Goal: Transaction & Acquisition: Download file/media

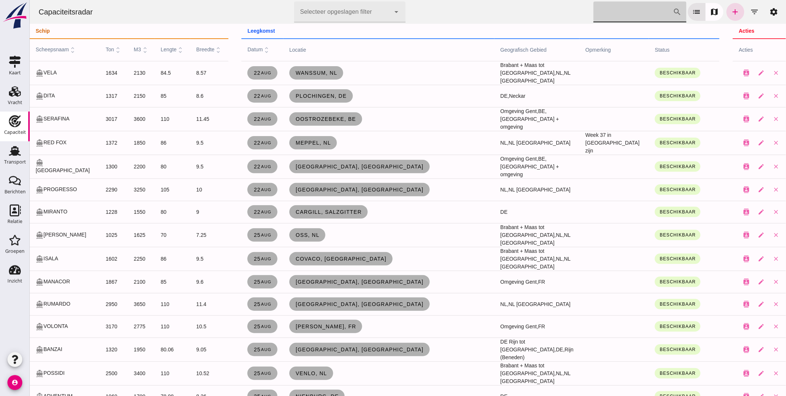
click at [624, 10] on input "[PERSON_NAME] op scheepsnaam" at bounding box center [632, 11] width 79 height 21
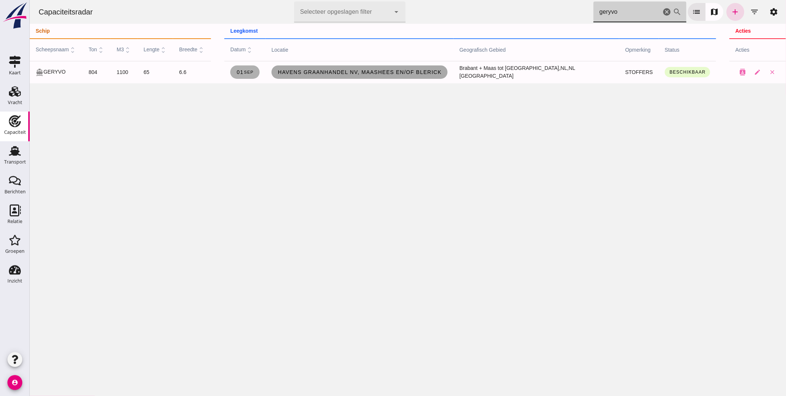
type input "geryvo"
click at [378, 74] on span "Havens Graanhandel NV, Maashees en/of Blerick" at bounding box center [359, 72] width 164 height 6
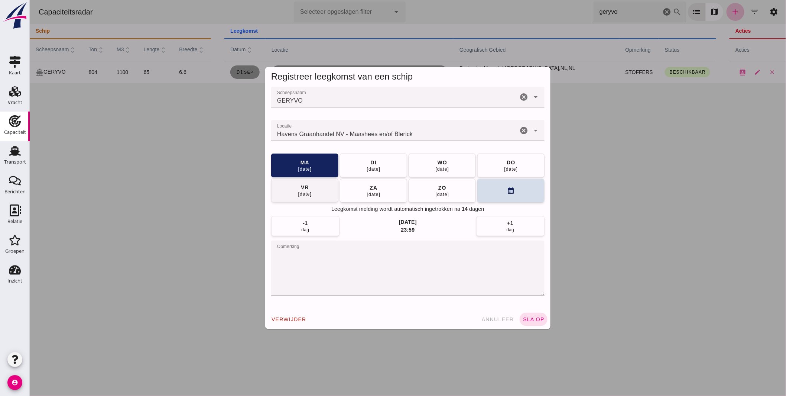
click at [447, 165] on button "[DATE]" at bounding box center [441, 165] width 67 height 24
click at [531, 320] on span "sla op" at bounding box center [533, 319] width 22 height 6
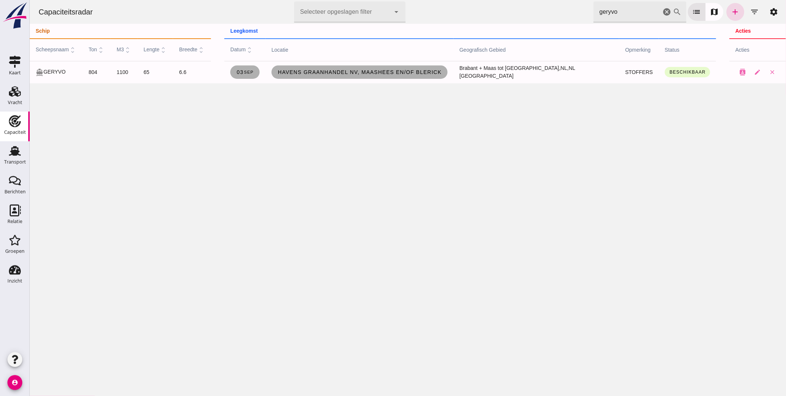
click at [662, 12] on icon "cancel" at bounding box center [666, 11] width 9 height 9
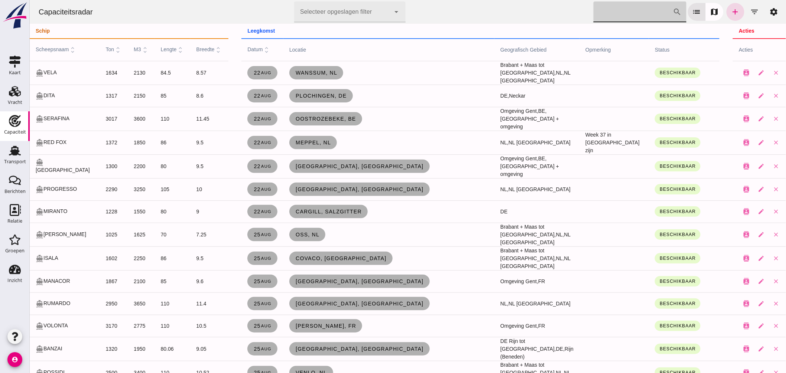
click at [613, 13] on input "[PERSON_NAME] op scheepsnaam" at bounding box center [632, 11] width 79 height 21
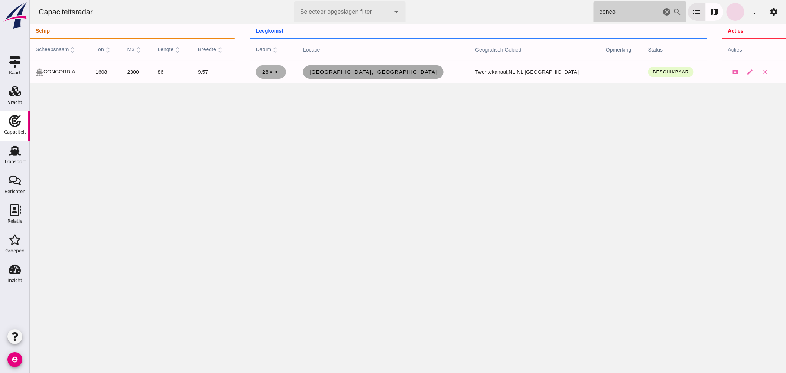
type input "conco"
click at [383, 74] on span "[GEOGRAPHIC_DATA], [GEOGRAPHIC_DATA]" at bounding box center [373, 72] width 129 height 6
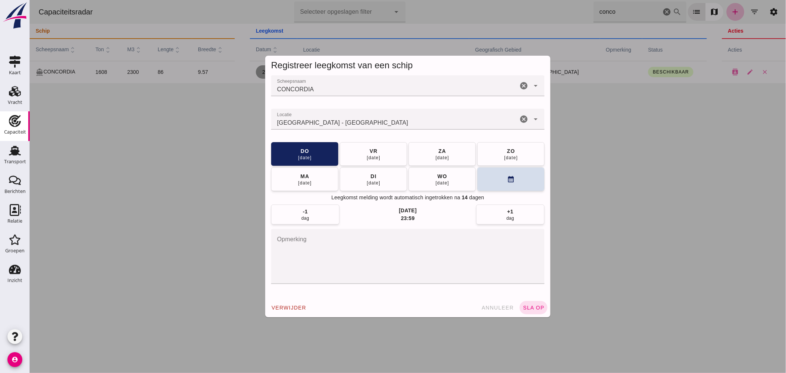
click at [345, 125] on input "Locatie" at bounding box center [394, 122] width 247 height 9
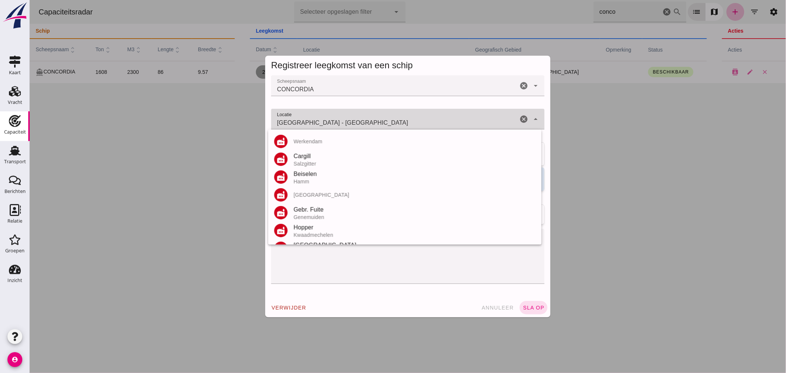
click at [345, 125] on input "[GEOGRAPHIC_DATA] - [GEOGRAPHIC_DATA]" at bounding box center [394, 122] width 247 height 9
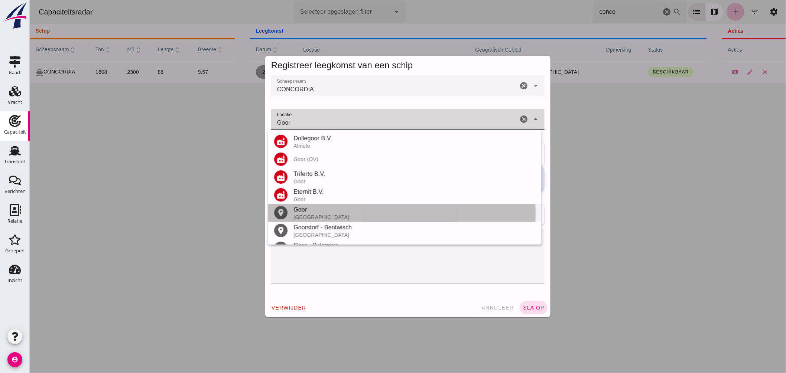
click at [317, 210] on div "Goor" at bounding box center [414, 209] width 242 height 9
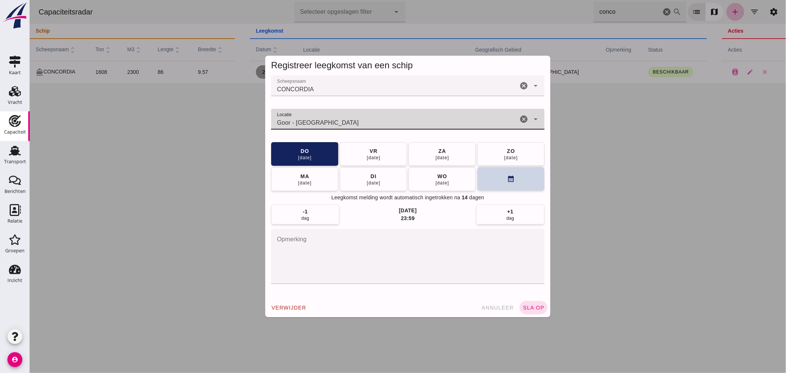
type input "Goor - [GEOGRAPHIC_DATA]"
click at [487, 183] on button "calendar_month" at bounding box center [510, 179] width 67 height 24
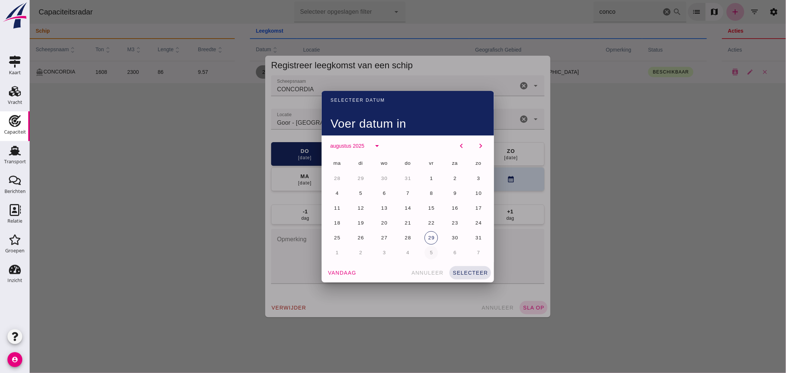
click at [429, 251] on span "5" at bounding box center [431, 253] width 4 height 6
click at [477, 272] on span "selecteer" at bounding box center [470, 273] width 36 height 6
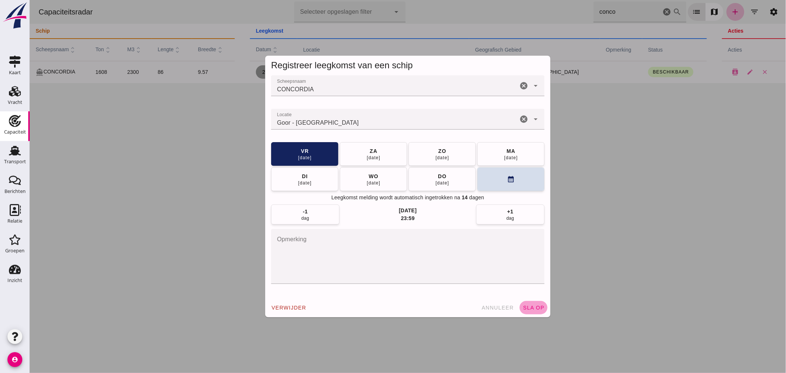
click at [527, 305] on button "sla op" at bounding box center [533, 307] width 28 height 13
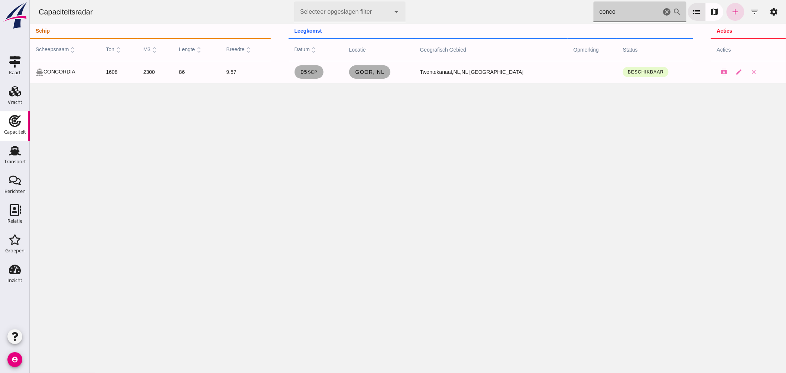
drag, startPoint x: 591, startPoint y: 10, endPoint x: 338, endPoint y: -14, distance: 254.5
click at [338, 0] on html "Capaciteitsradar Selecteer opgeslagen filter Selecteer opgeslagen filter cancel…" at bounding box center [407, 186] width 756 height 373
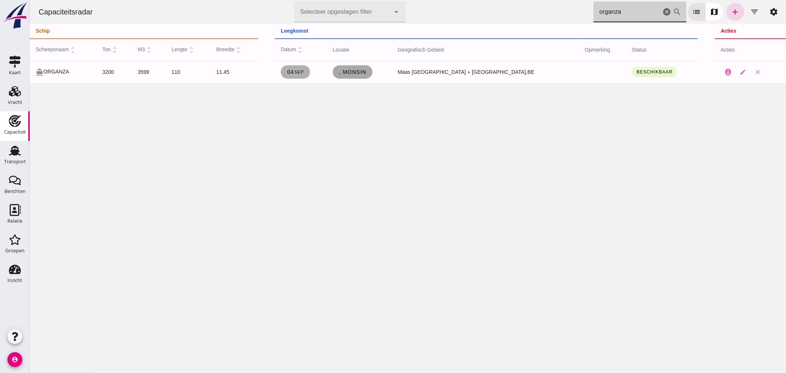
type input "organza"
click at [366, 69] on span ", Monsin" at bounding box center [352, 72] width 28 height 6
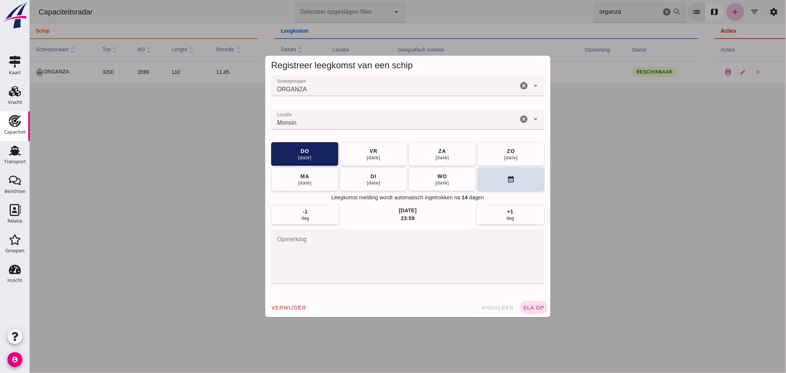
click at [380, 113] on div "Monsin" at bounding box center [394, 119] width 247 height 21
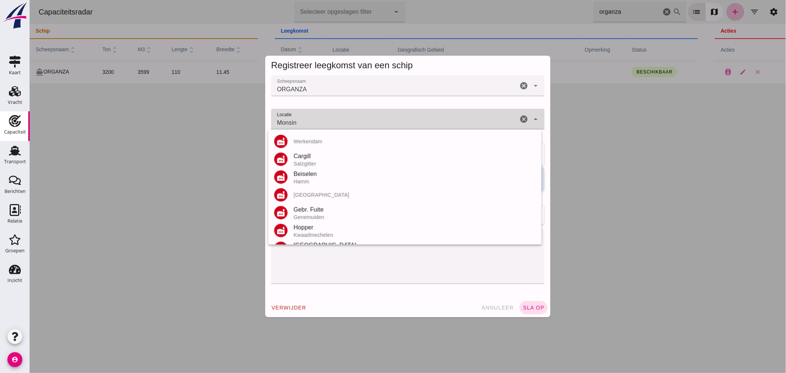
click at [380, 113] on div "Monsin Monsin" at bounding box center [394, 119] width 247 height 21
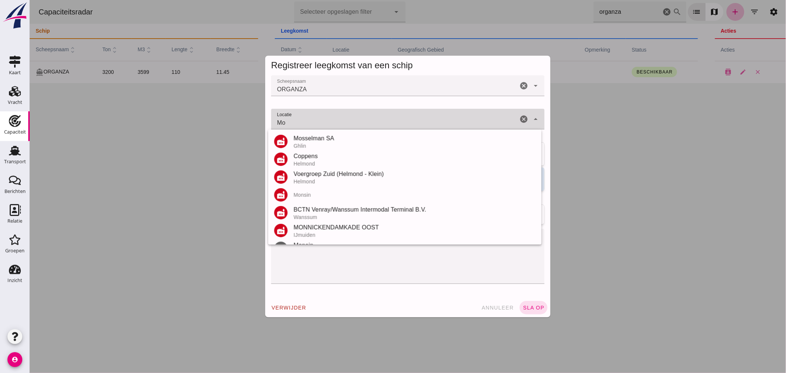
type input "M"
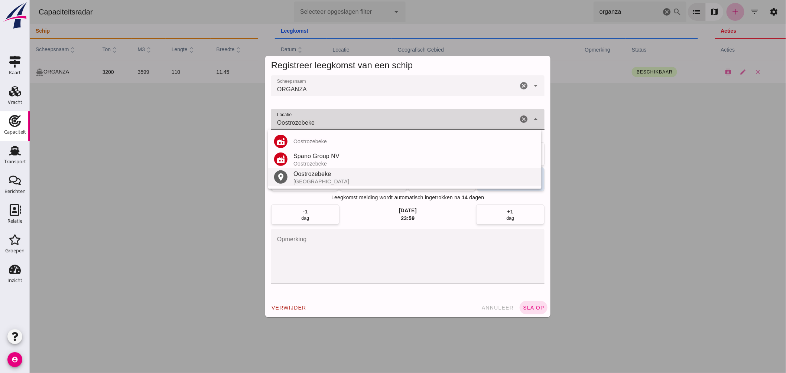
click at [318, 179] on div "[GEOGRAPHIC_DATA]" at bounding box center [414, 182] width 242 height 6
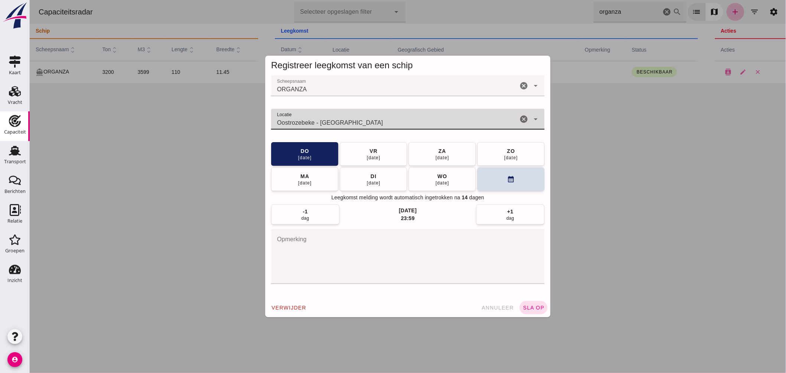
type input "Oostrozebeke - [GEOGRAPHIC_DATA]"
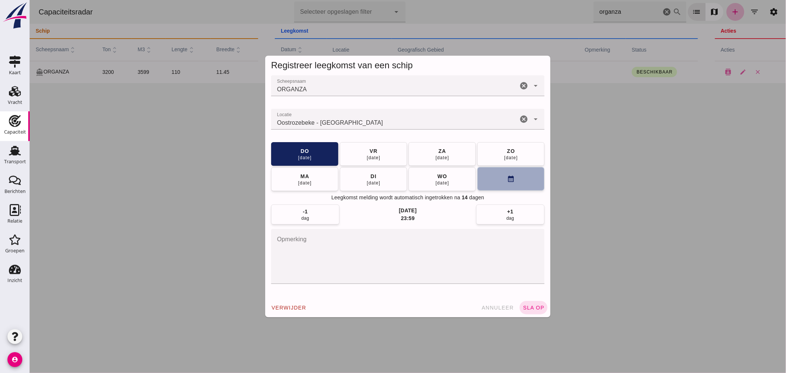
click at [507, 178] on icon "calendar_month" at bounding box center [511, 179] width 8 height 8
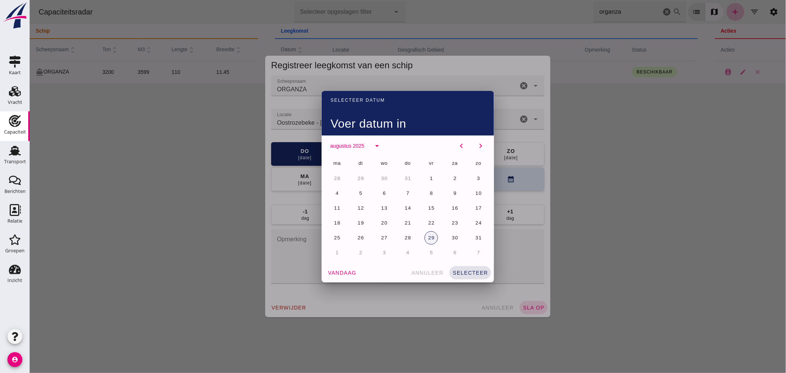
click at [429, 238] on span "29" at bounding box center [430, 238] width 7 height 6
click at [480, 273] on span "selecteer" at bounding box center [470, 273] width 36 height 6
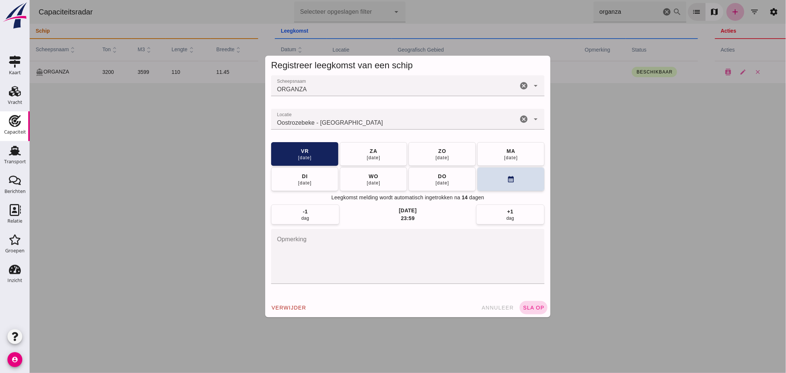
click at [539, 309] on span "sla op" at bounding box center [533, 308] width 22 height 6
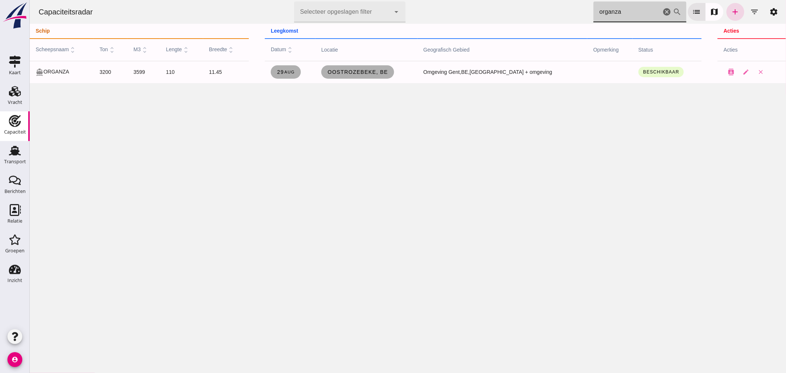
drag, startPoint x: 615, startPoint y: 9, endPoint x: 431, endPoint y: -2, distance: 184.5
click at [431, 0] on html "Capaciteitsradar Selecteer opgeslagen filter Selecteer opgeslagen filter cancel…" at bounding box center [407, 186] width 756 height 373
type input "[PERSON_NAME]"
click at [399, 72] on span "Ooigem - Wielsbeke, be" at bounding box center [364, 72] width 77 height 6
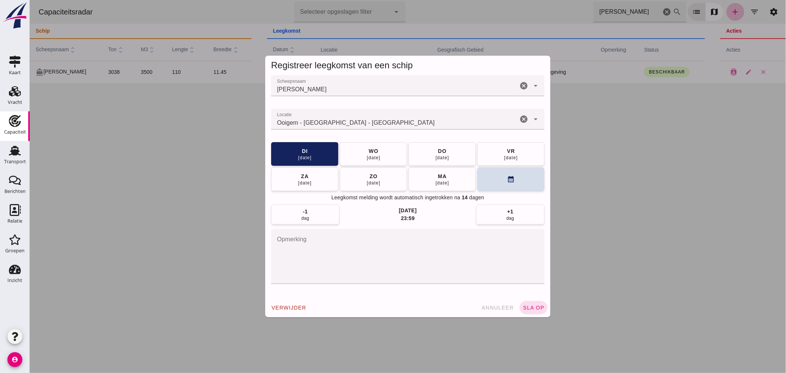
click at [375, 121] on input "Locatie" at bounding box center [394, 122] width 247 height 9
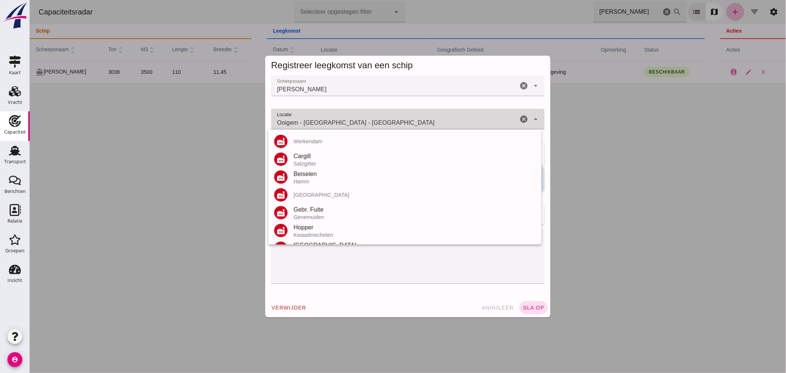
click at [375, 121] on input "Ooigem - [GEOGRAPHIC_DATA] - [GEOGRAPHIC_DATA]" at bounding box center [394, 122] width 247 height 9
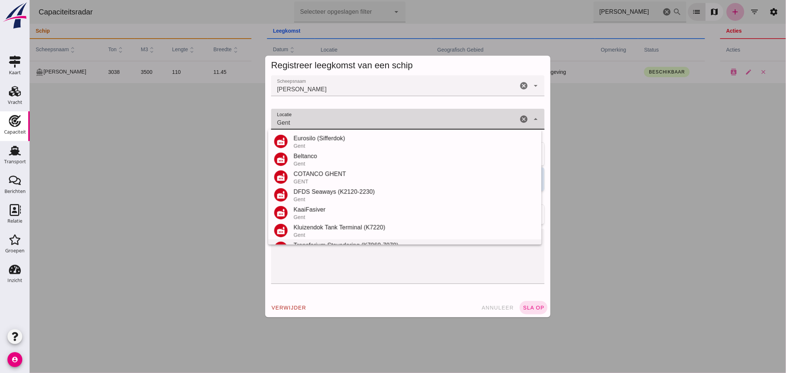
scroll to position [165, 0]
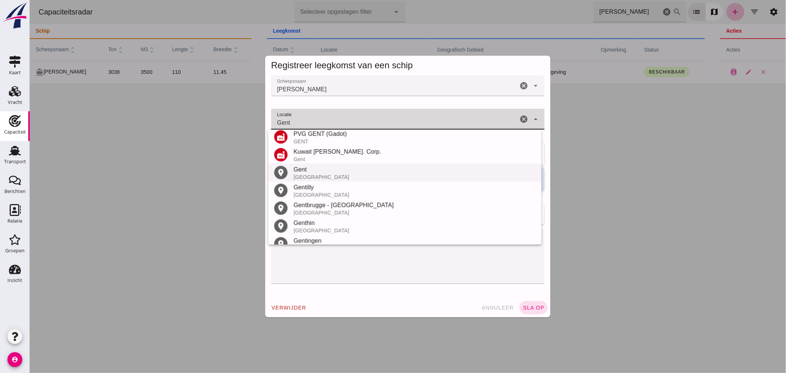
click at [323, 174] on div "[GEOGRAPHIC_DATA]" at bounding box center [414, 177] width 242 height 6
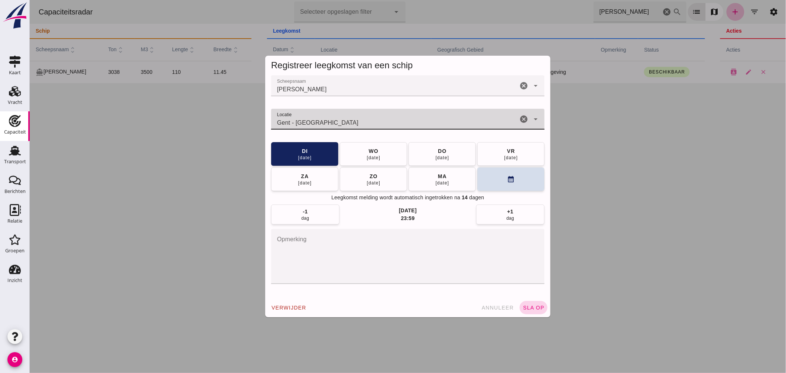
type input "Gent - [GEOGRAPHIC_DATA]"
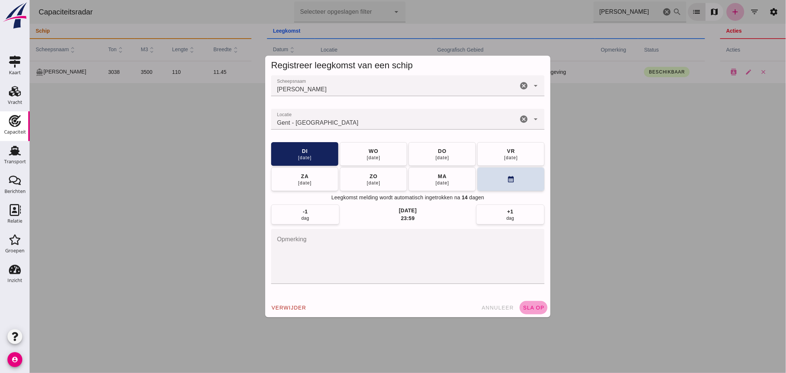
click at [527, 305] on button "sla op" at bounding box center [533, 307] width 28 height 13
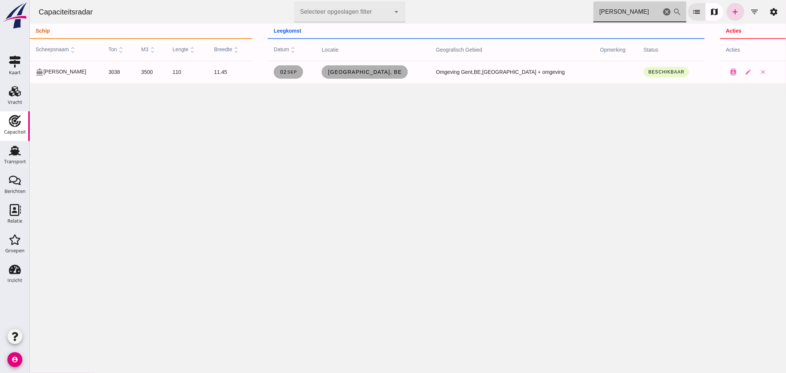
drag, startPoint x: 613, startPoint y: 16, endPoint x: 507, endPoint y: 16, distance: 105.8
click at [508, 16] on div "Capaciteitsradar Selecteer opgeslagen filter Selecteer opgeslagen filter cancel…" at bounding box center [407, 12] width 750 height 24
type input "lucius"
click at [360, 74] on span ", [GEOGRAPHIC_DATA]" at bounding box center [362, 72] width 66 height 6
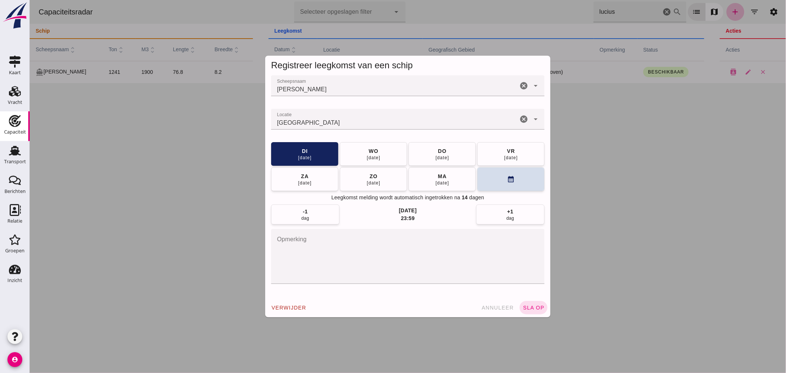
click at [361, 120] on input "Locatie" at bounding box center [394, 122] width 247 height 9
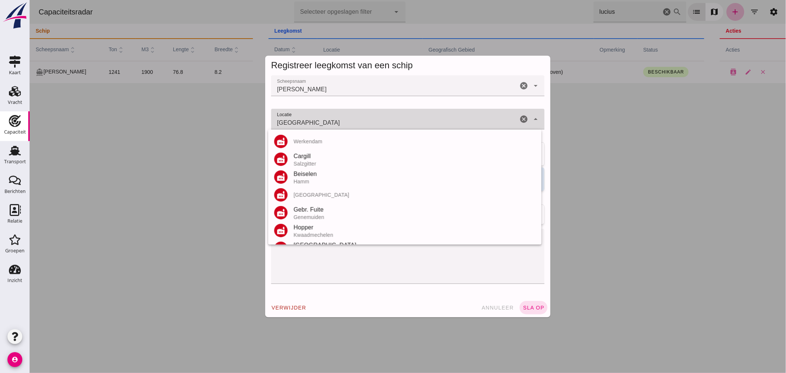
click at [361, 120] on input "[GEOGRAPHIC_DATA]" at bounding box center [394, 122] width 247 height 9
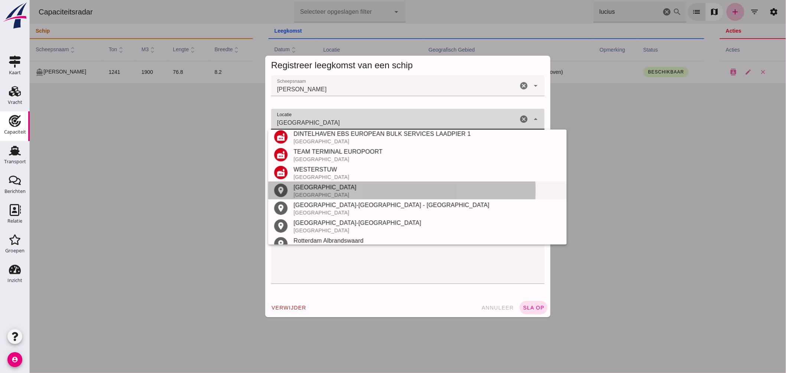
click at [331, 192] on div "[GEOGRAPHIC_DATA]" at bounding box center [426, 195] width 267 height 6
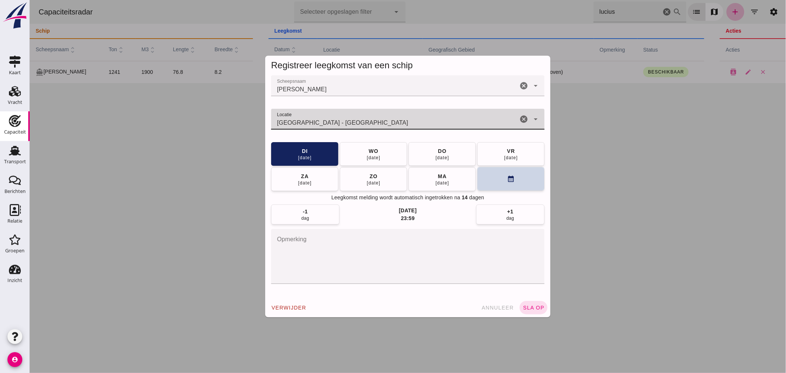
type input "[GEOGRAPHIC_DATA] - [GEOGRAPHIC_DATA]"
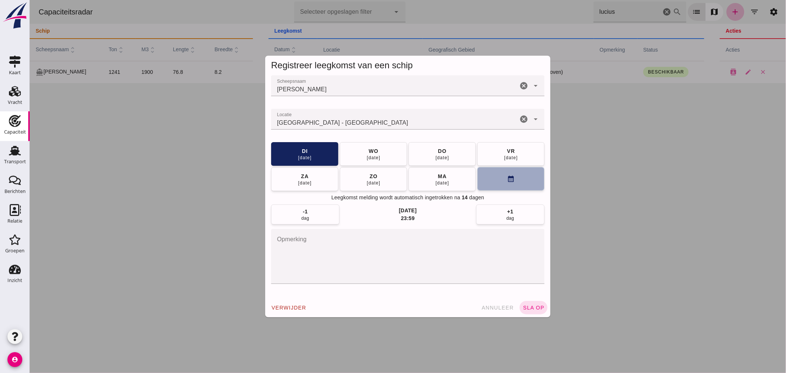
click at [502, 176] on button "calendar_month" at bounding box center [510, 179] width 67 height 24
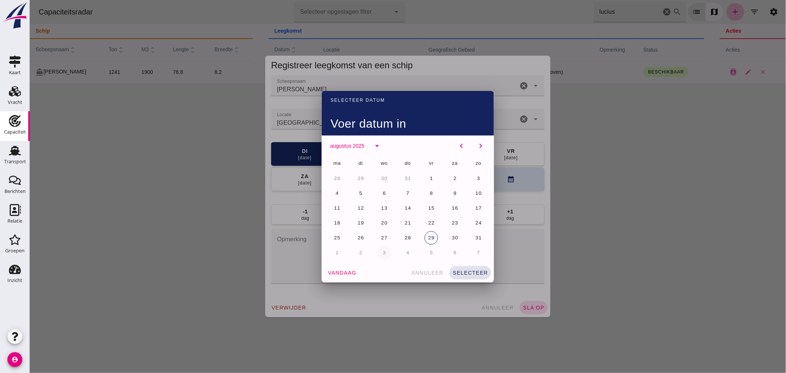
click at [383, 250] on button "3" at bounding box center [383, 252] width 13 height 13
click at [475, 273] on span "selecteer" at bounding box center [470, 273] width 36 height 6
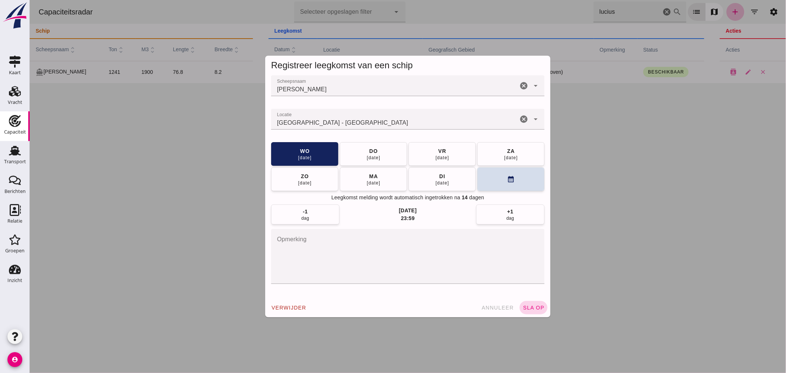
click at [536, 307] on span "sla op" at bounding box center [533, 308] width 22 height 6
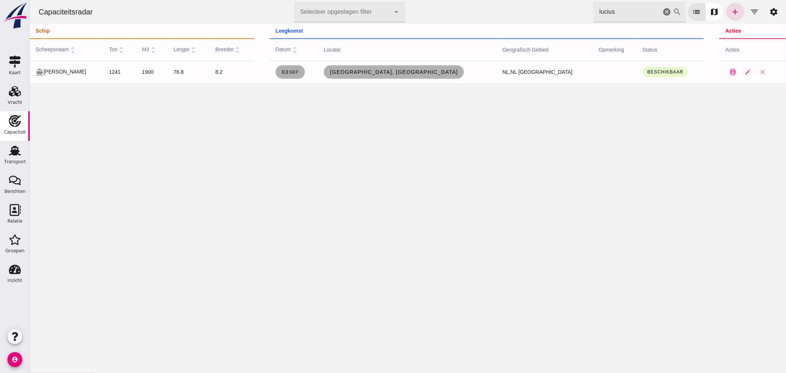
click at [663, 9] on icon "cancel" at bounding box center [666, 11] width 9 height 9
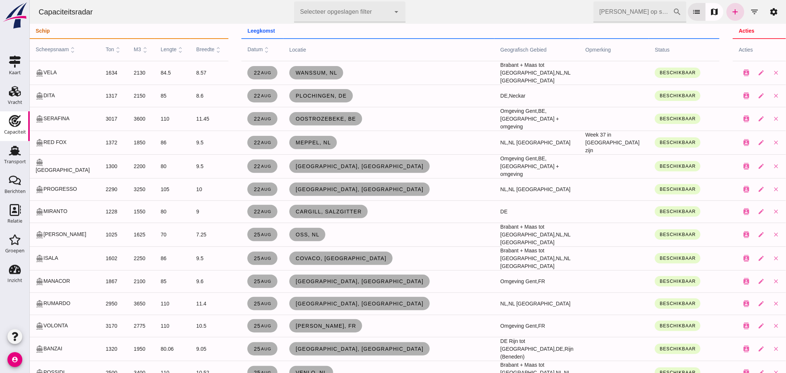
click at [53, 46] on span "scheepsnaam unfold_more" at bounding box center [55, 49] width 41 height 6
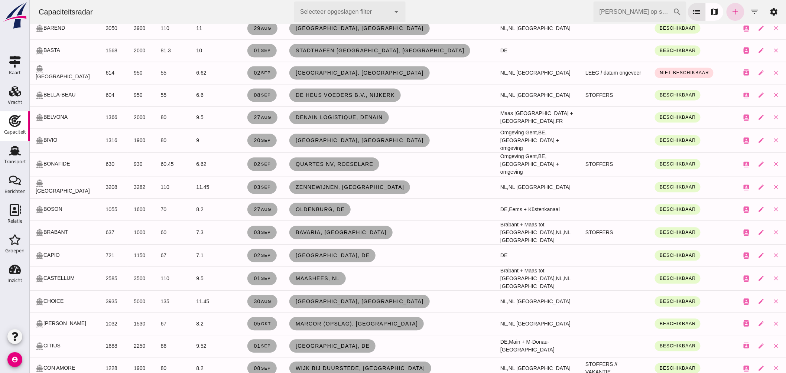
scroll to position [660, 0]
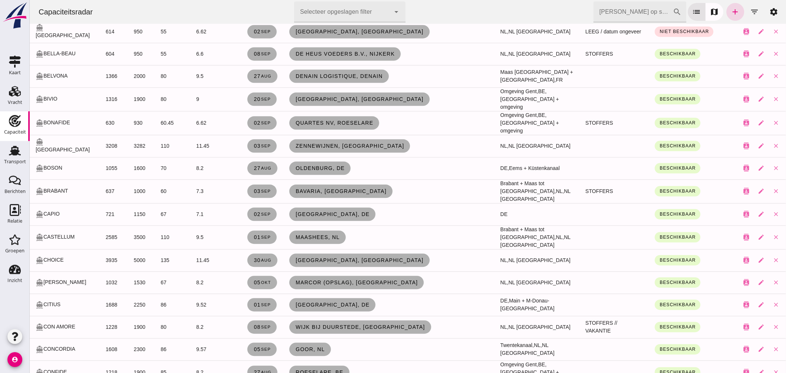
click at [624, 16] on input "[PERSON_NAME] op scheepsnaam" at bounding box center [632, 11] width 79 height 21
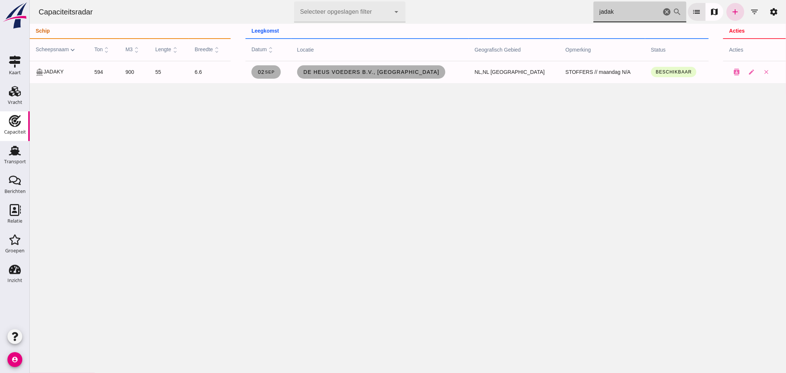
scroll to position [0, 0]
type input "jadak"
drag, startPoint x: 817, startPoint y: 120, endPoint x: 661, endPoint y: 11, distance: 190.3
click at [662, 11] on icon "cancel" at bounding box center [666, 11] width 9 height 9
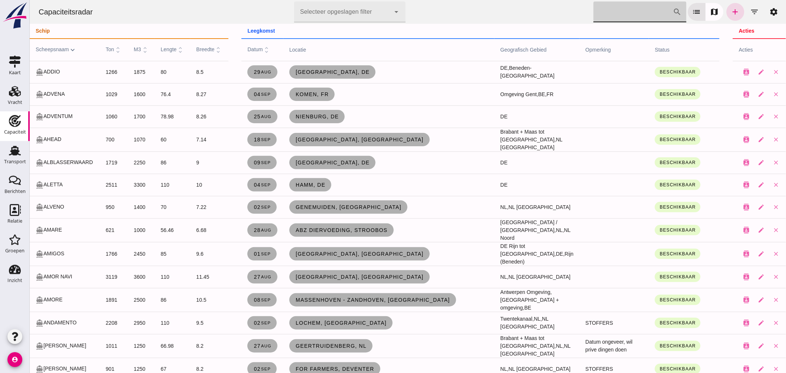
click at [610, 17] on input "[PERSON_NAME] op scheepsnaam" at bounding box center [632, 11] width 79 height 21
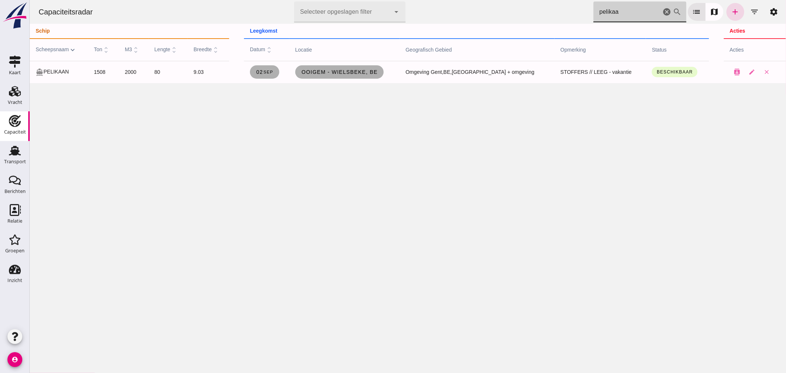
type input "pelikaa"
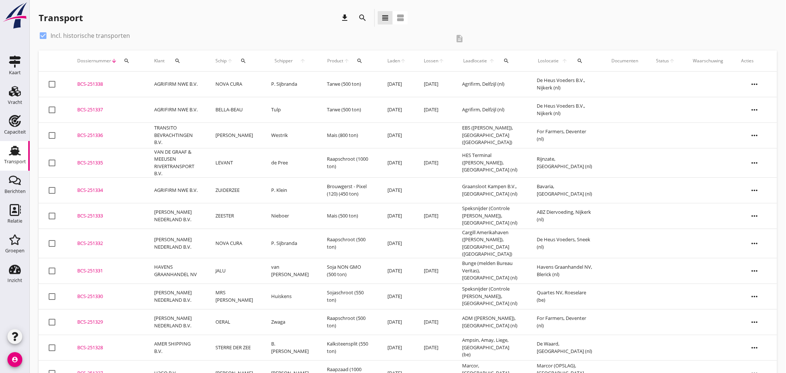
click at [42, 36] on div at bounding box center [43, 35] width 13 height 13
checkbox input "false"
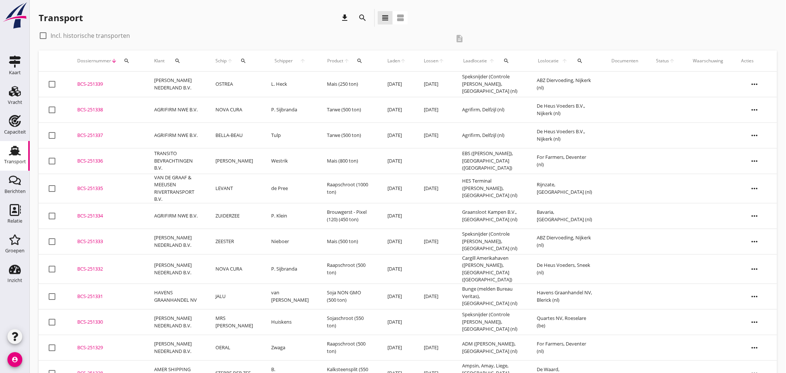
click at [246, 58] on icon "search" at bounding box center [243, 61] width 6 height 6
click at [280, 82] on input "Zoek op (scheeps)naam" at bounding box center [282, 83] width 77 height 12
type input "bonaf"
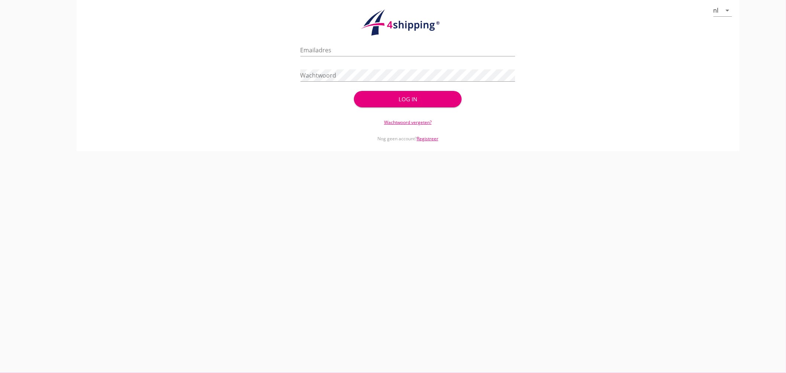
type input "jasper@stoffersbevrachtingen.nl"
click at [449, 101] on div "Log in" at bounding box center [408, 99] width 84 height 9
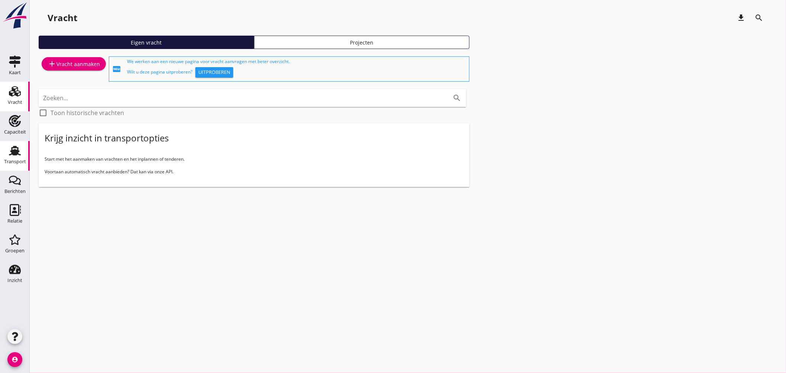
click at [22, 152] on div "Transport" at bounding box center [15, 151] width 18 height 12
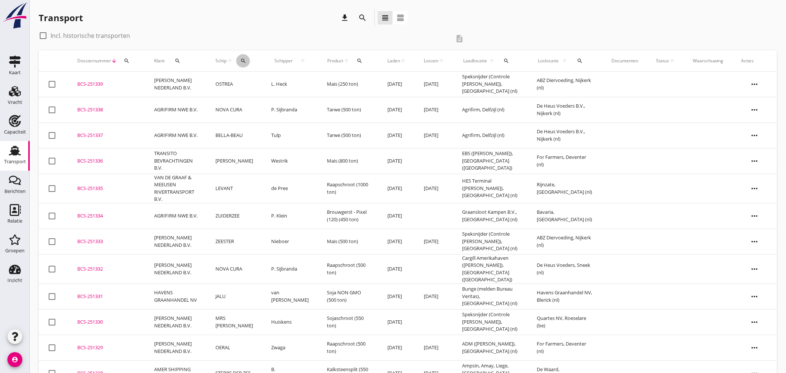
click at [246, 60] on icon "search" at bounding box center [243, 61] width 6 height 6
click at [273, 74] on div "Zoek op (scheeps)naam arrow_drop_down" at bounding box center [293, 84] width 98 height 24
click at [270, 81] on input "Zoek op (scheeps)naam" at bounding box center [282, 83] width 77 height 12
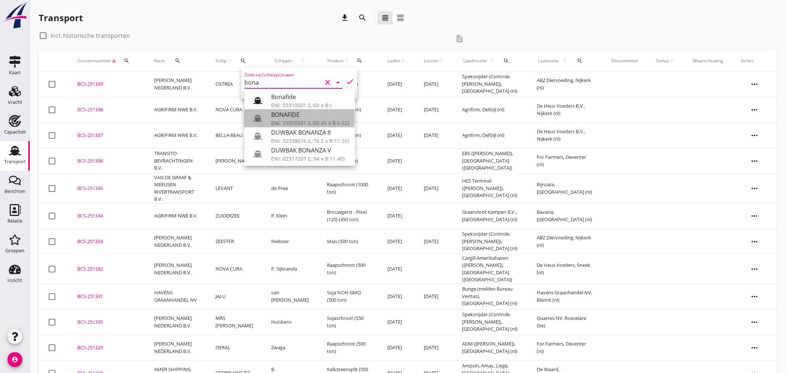
click at [298, 119] on div "BONAFIDE" at bounding box center [310, 114] width 78 height 9
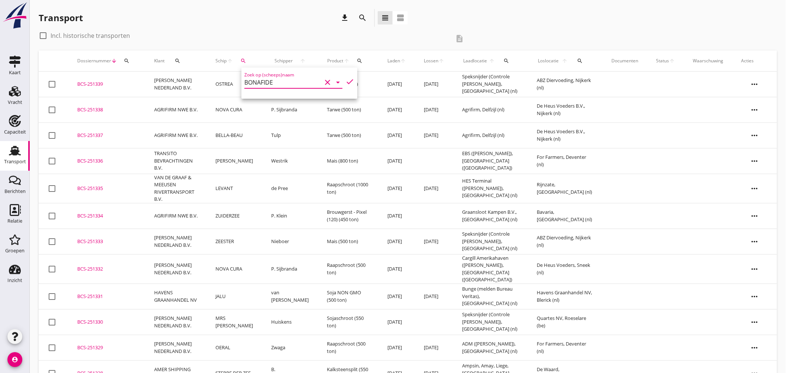
click at [345, 82] on icon "check" at bounding box center [349, 81] width 9 height 9
type input "BONAFIDE"
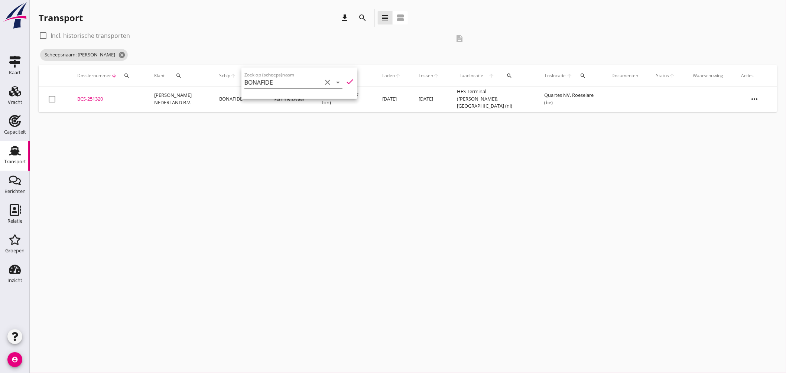
click at [218, 130] on div "cancel You are impersonating another user. Transport download search view_headl…" at bounding box center [408, 186] width 756 height 373
click at [101, 98] on div "BCS-251320" at bounding box center [106, 98] width 59 height 7
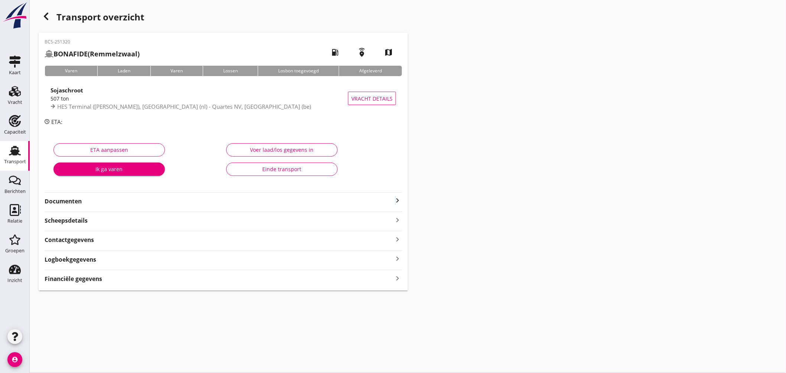
click at [396, 198] on icon "keyboard_arrow_right" at bounding box center [397, 200] width 9 height 9
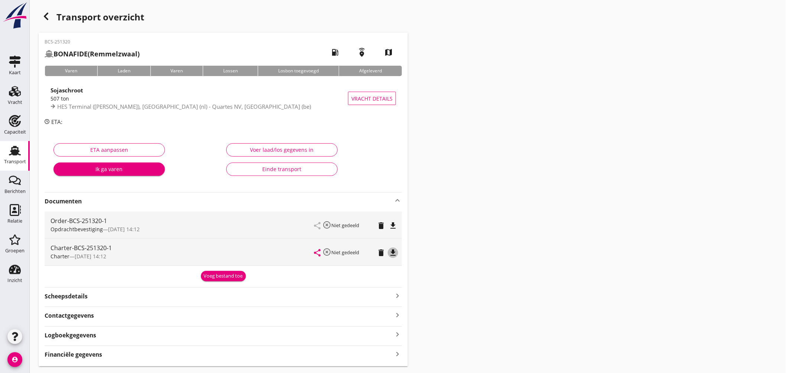
click at [392, 251] on icon "file_download" at bounding box center [392, 252] width 9 height 9
